Goal: Task Accomplishment & Management: Manage account settings

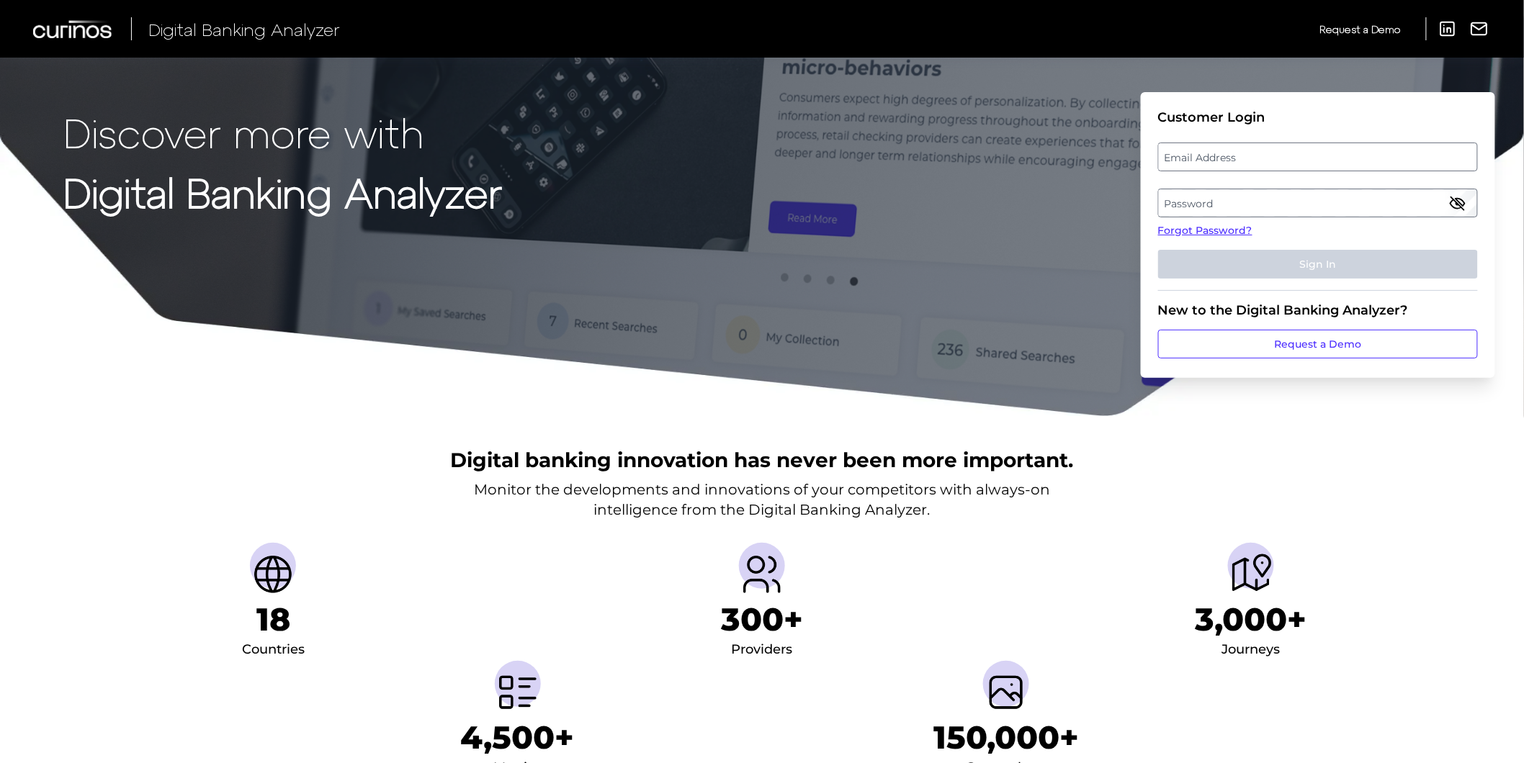
click at [1322, 156] on label "Email Address" at bounding box center [1318, 157] width 318 height 26
click at [1322, 156] on input "email" at bounding box center [1318, 157] width 320 height 29
click at [1328, 164] on input "Email Address" at bounding box center [1318, 157] width 320 height 29
type input "[PERSON_NAME][EMAIL_ADDRESS][PERSON_NAME][DOMAIN_NAME]"
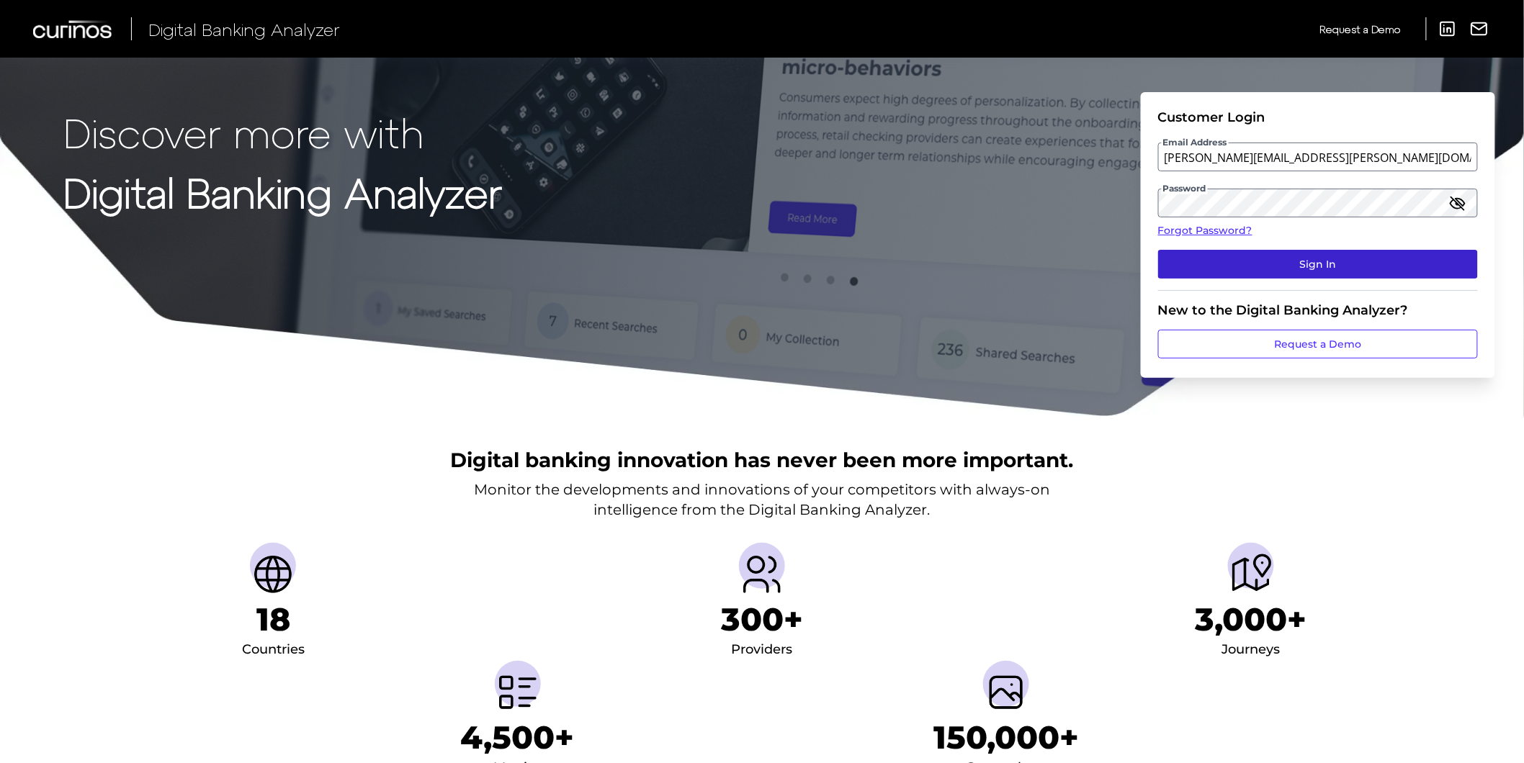
click at [1314, 260] on button "Sign In" at bounding box center [1318, 264] width 320 height 29
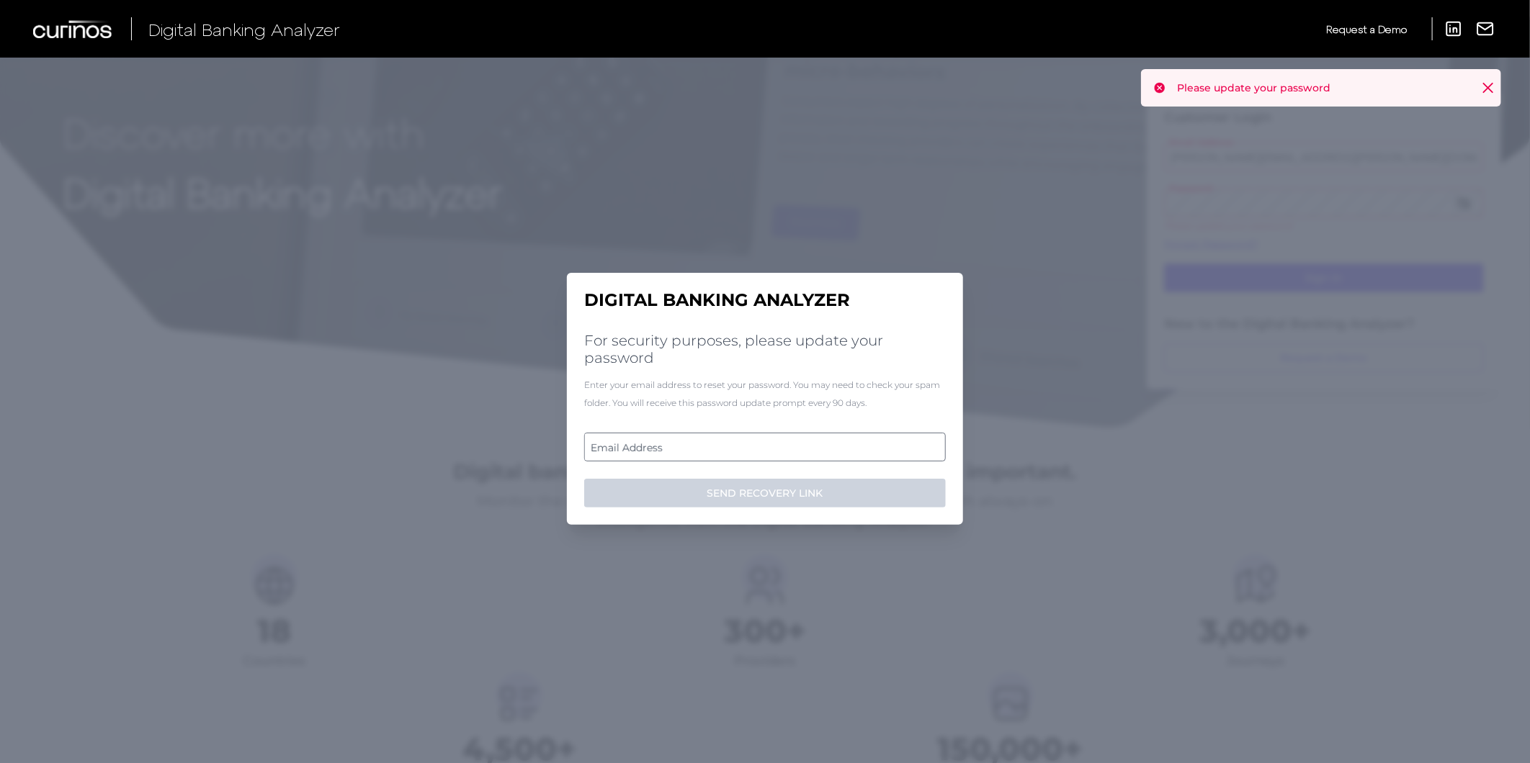
click at [1487, 83] on icon at bounding box center [1488, 88] width 14 height 14
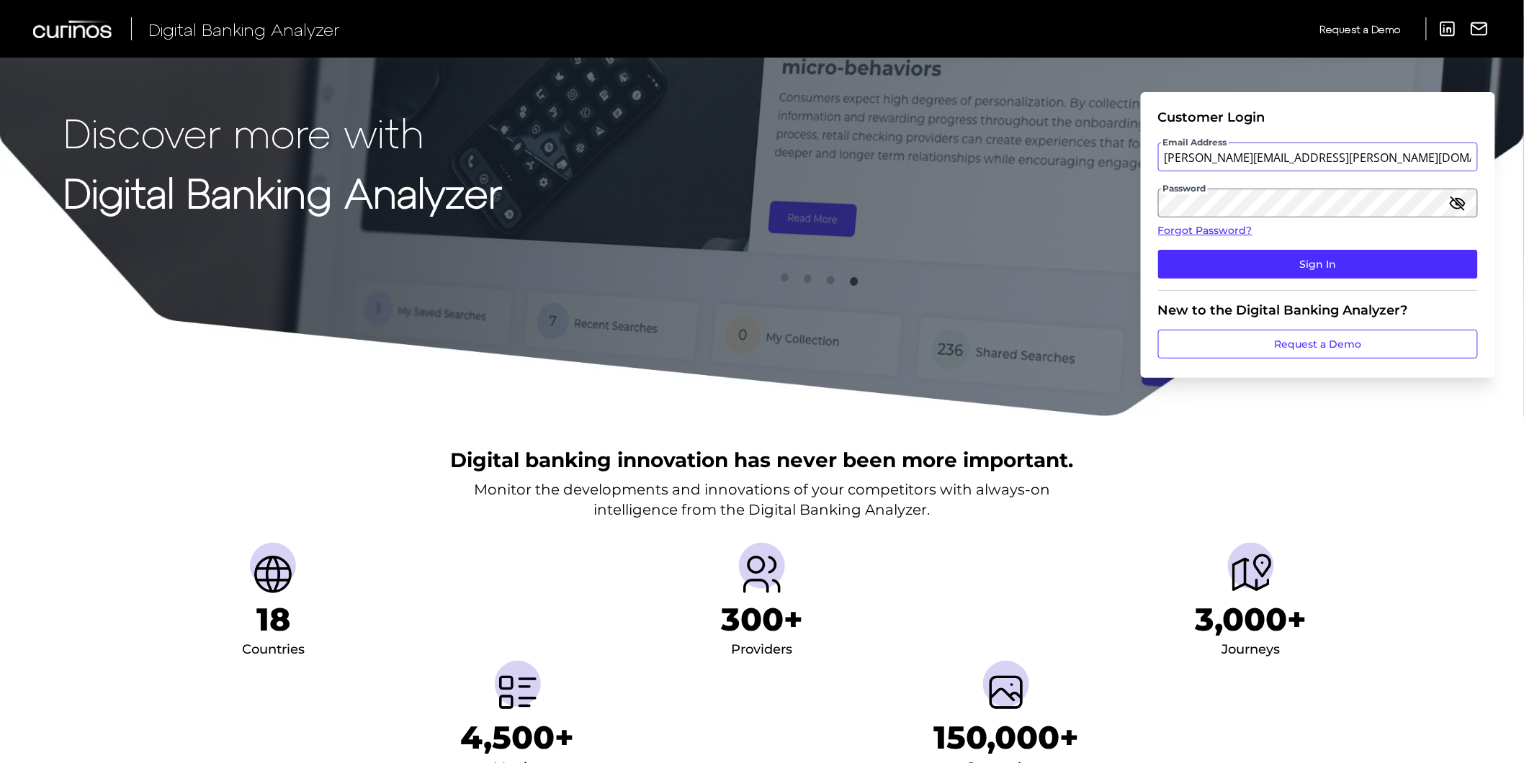
click at [1294, 159] on input "[PERSON_NAME][EMAIL_ADDRESS][PERSON_NAME][DOMAIN_NAME]" at bounding box center [1318, 157] width 320 height 29
drag, startPoint x: 1018, startPoint y: 223, endPoint x: 1056, endPoint y: 225, distance: 37.5
click at [1018, 223] on div "Discover more with Digital Banking Analyzer Customer Login Email Address [PERSO…" at bounding box center [762, 209] width 1524 height 418
click at [1456, 198] on icon "button" at bounding box center [1458, 203] width 14 height 10
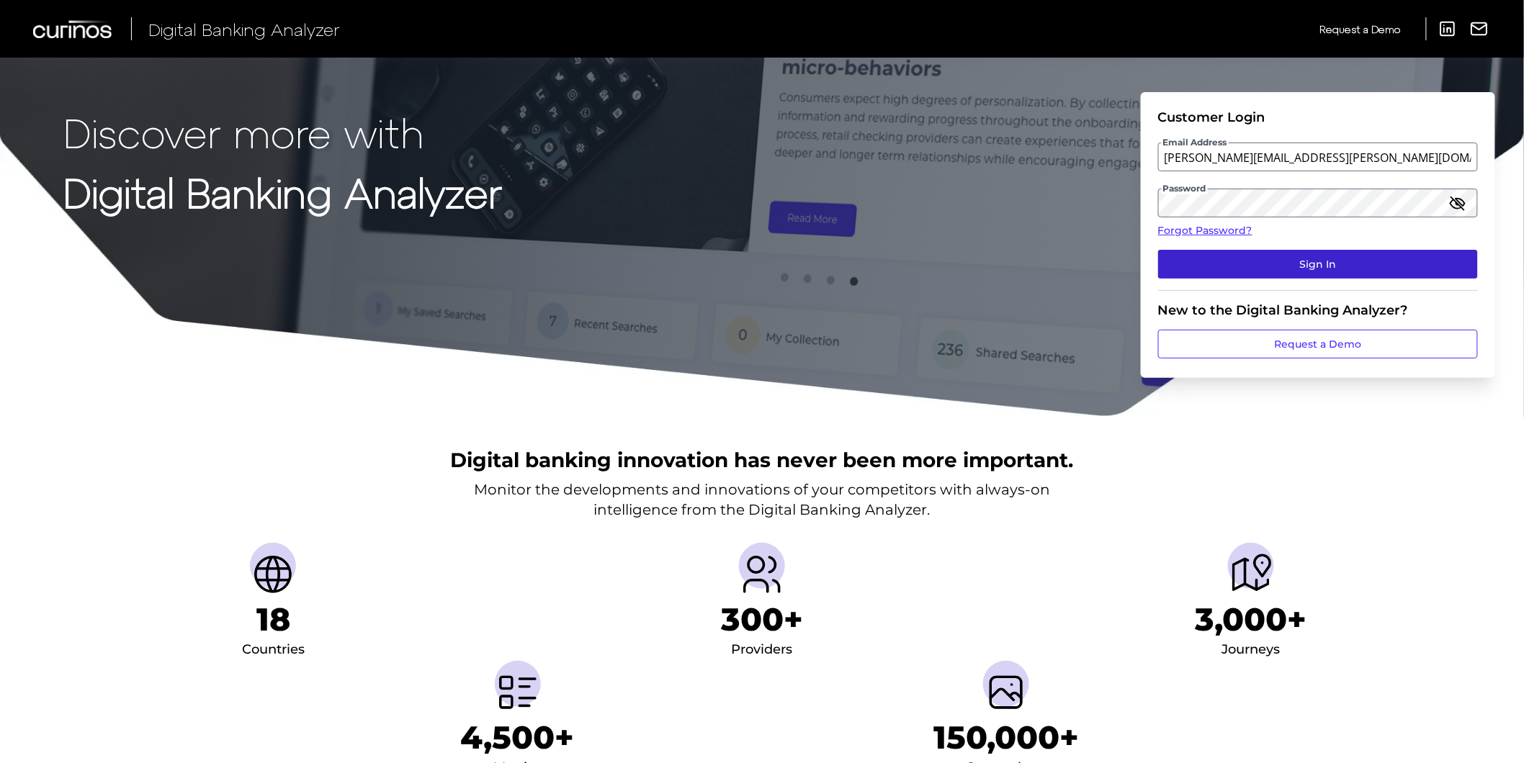
click at [1356, 264] on button "Sign In" at bounding box center [1318, 264] width 320 height 29
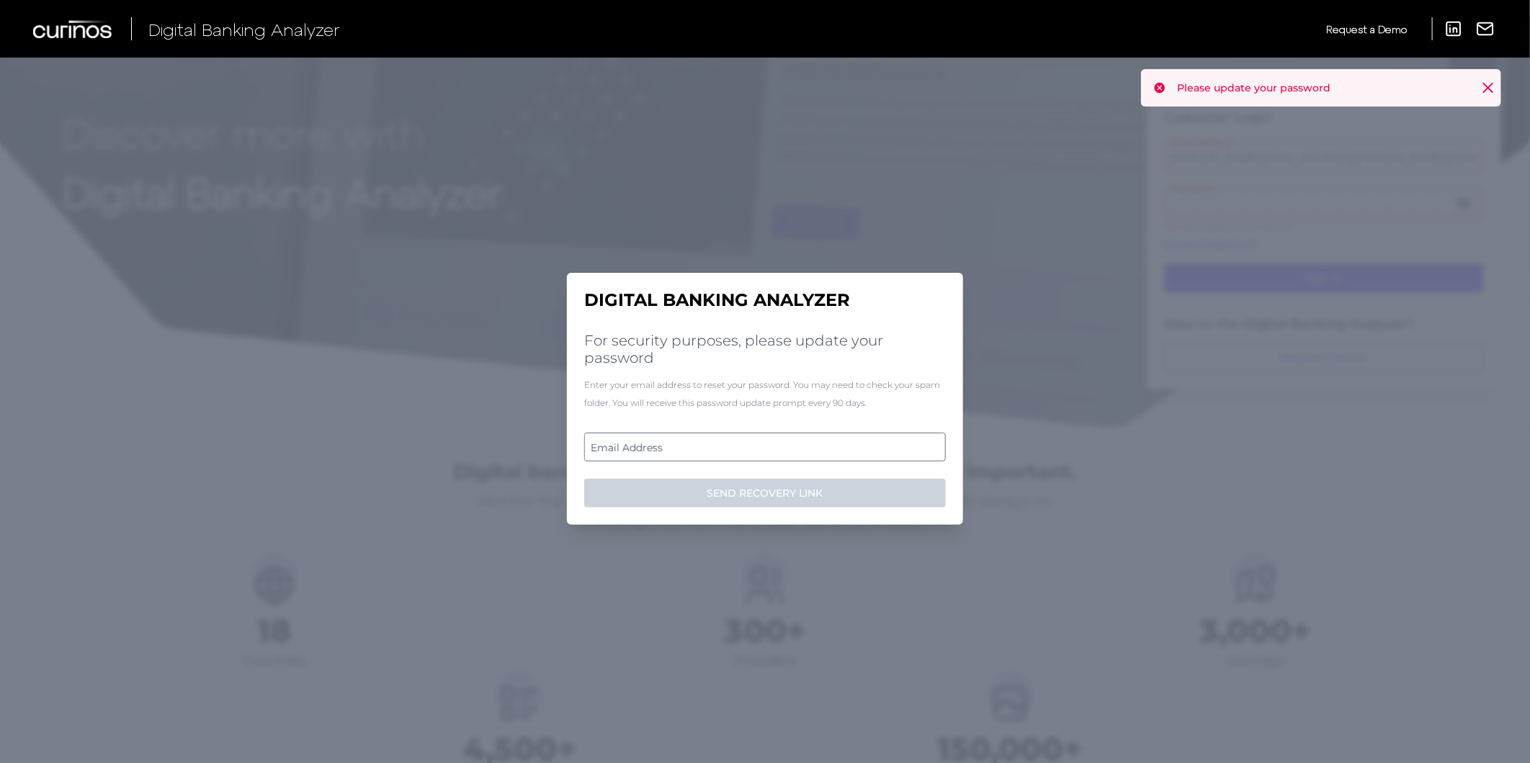
click at [814, 447] on label "Email Address" at bounding box center [764, 447] width 359 height 26
click at [814, 447] on input "email" at bounding box center [765, 447] width 362 height 29
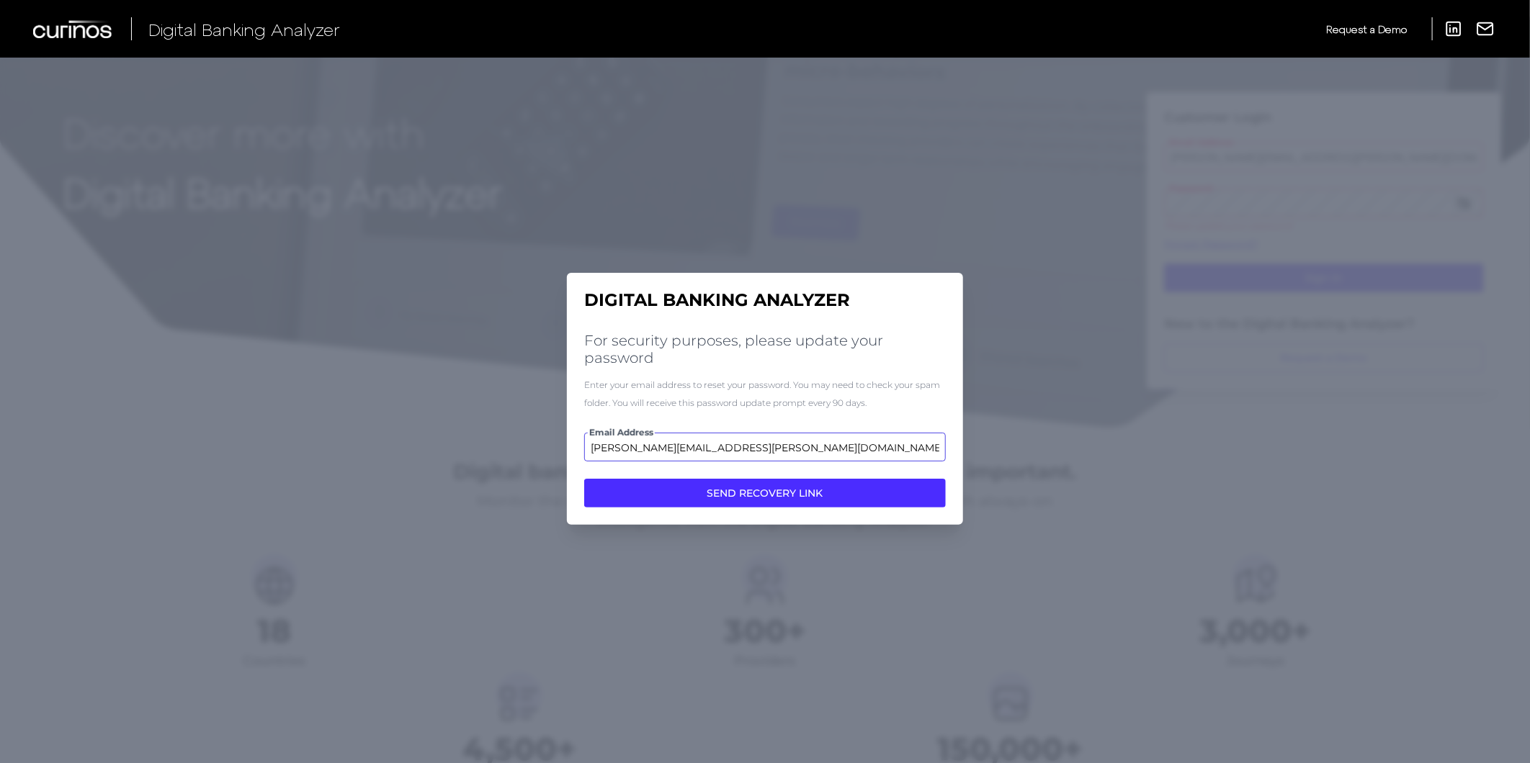
type input "[PERSON_NAME][EMAIL_ADDRESS][PERSON_NAME][DOMAIN_NAME]"
click at [584, 479] on button "SEND RECOVERY LINK" at bounding box center [765, 493] width 362 height 29
